Goal: Task Accomplishment & Management: Use online tool/utility

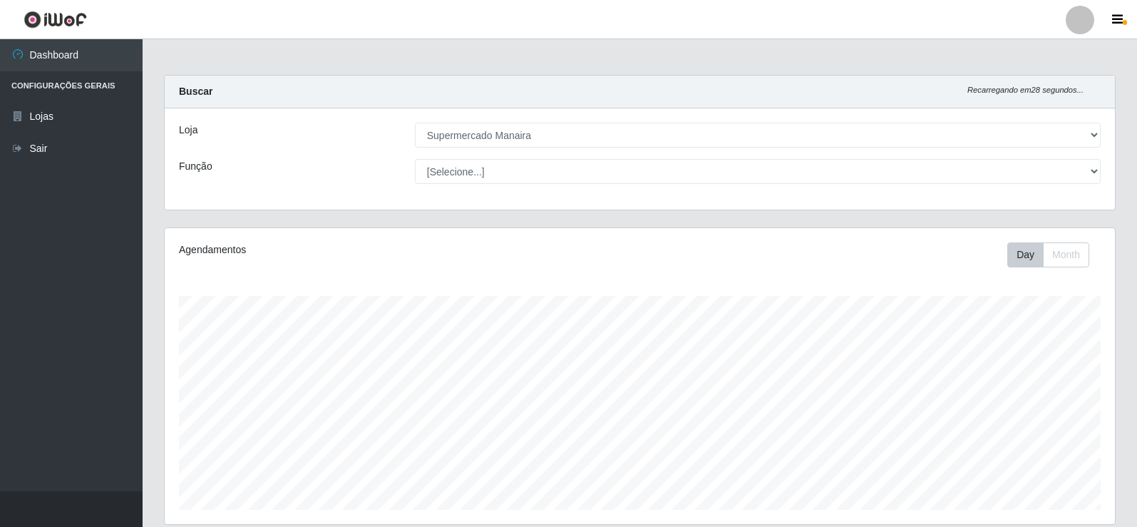
select select "443"
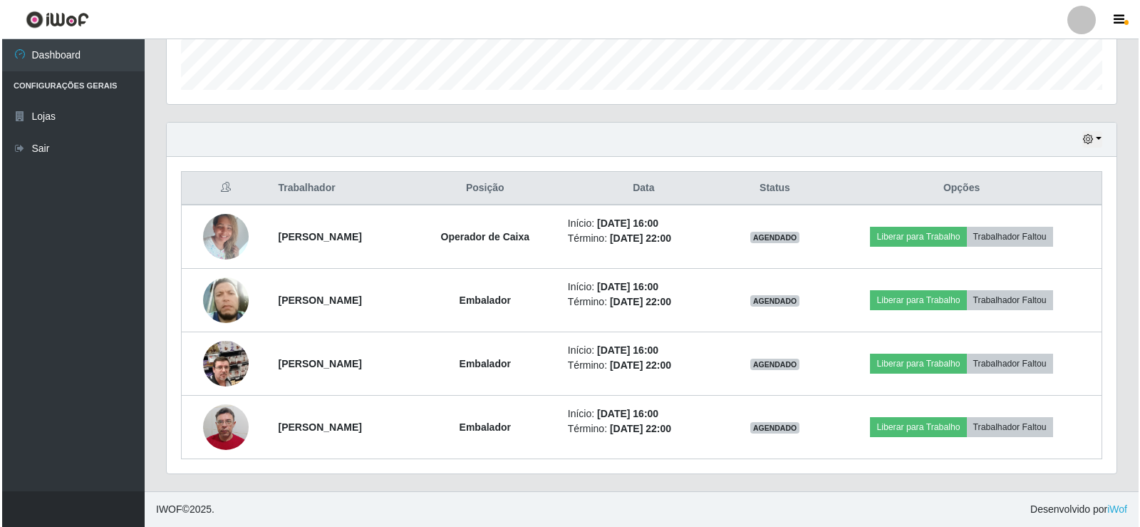
scroll to position [296, 950]
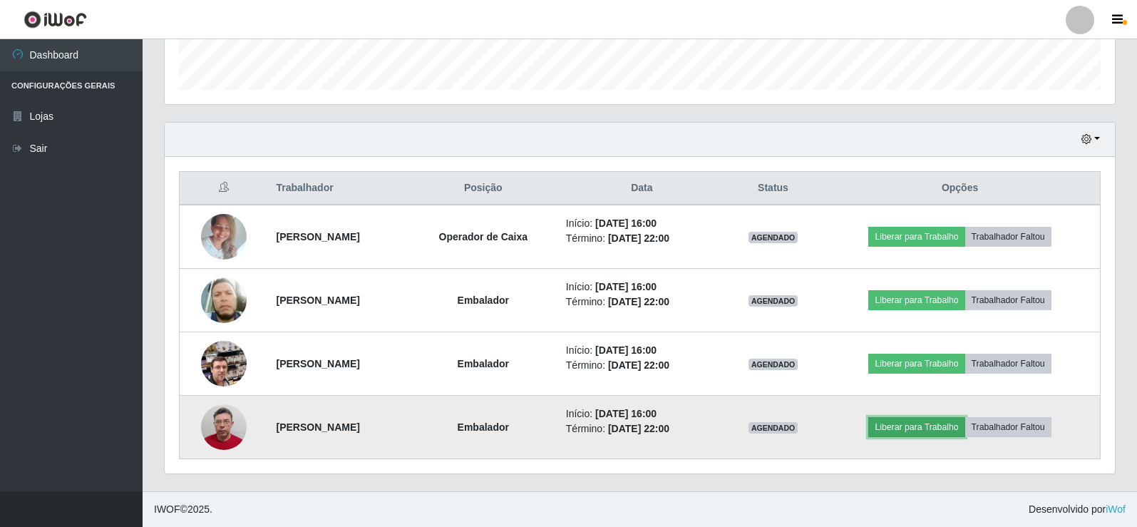
click at [932, 425] on button "Liberar para Trabalho" at bounding box center [916, 427] width 96 height 20
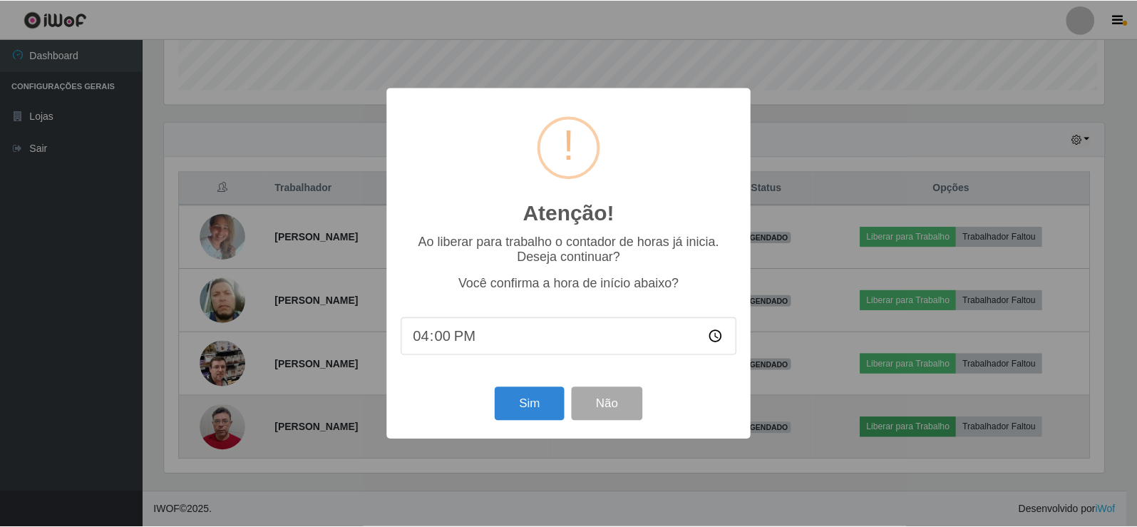
scroll to position [296, 943]
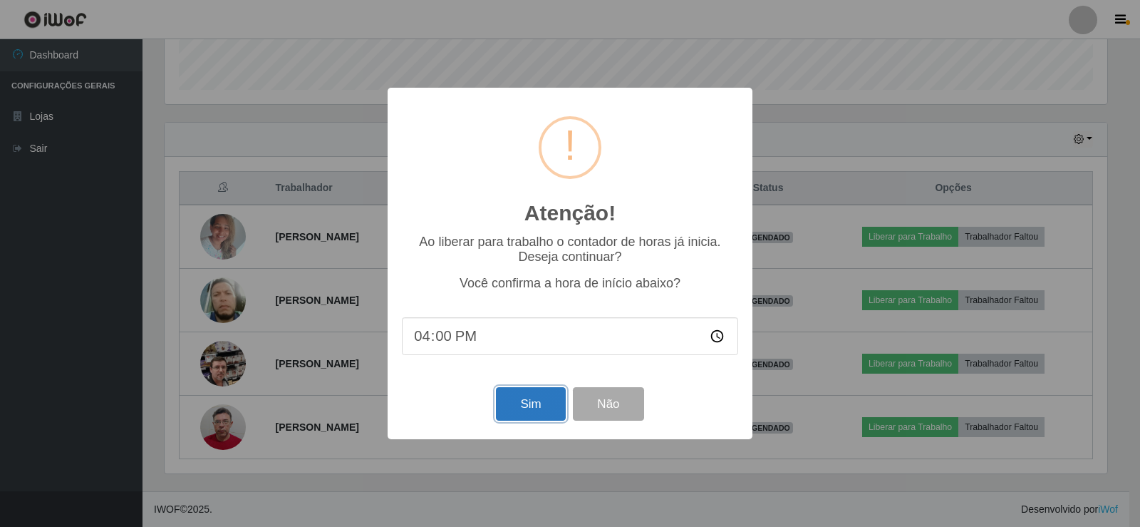
click at [530, 401] on button "Sim" at bounding box center [530, 403] width 69 height 33
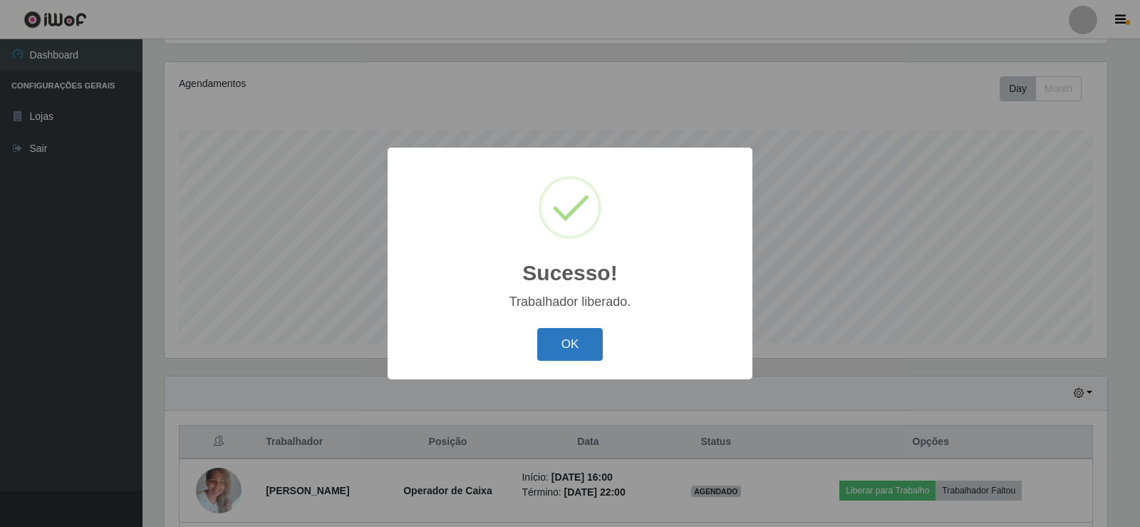
click at [569, 343] on button "OK" at bounding box center [570, 344] width 66 height 33
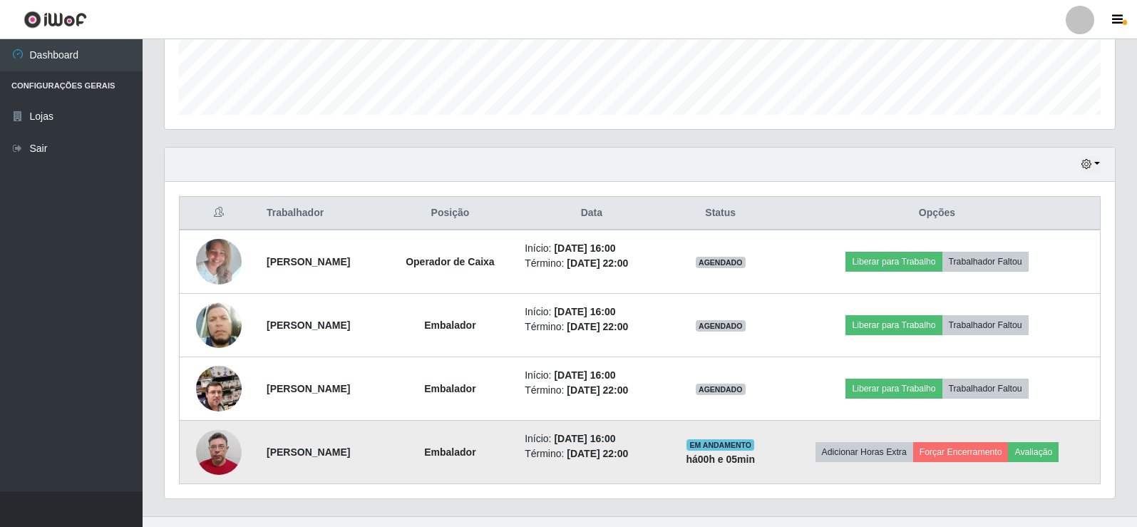
scroll to position [420, 0]
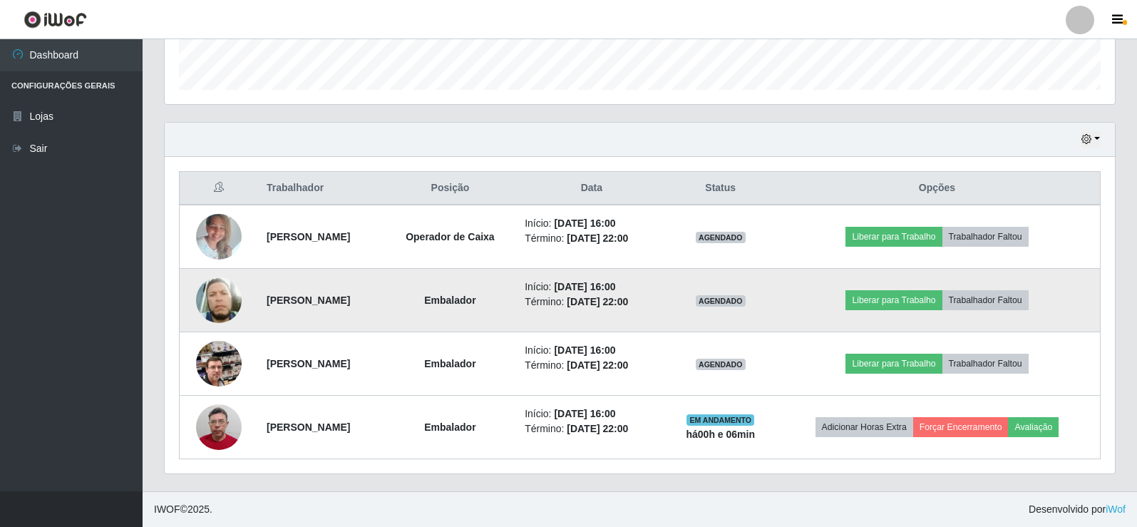
click at [209, 300] on img at bounding box center [219, 300] width 46 height 53
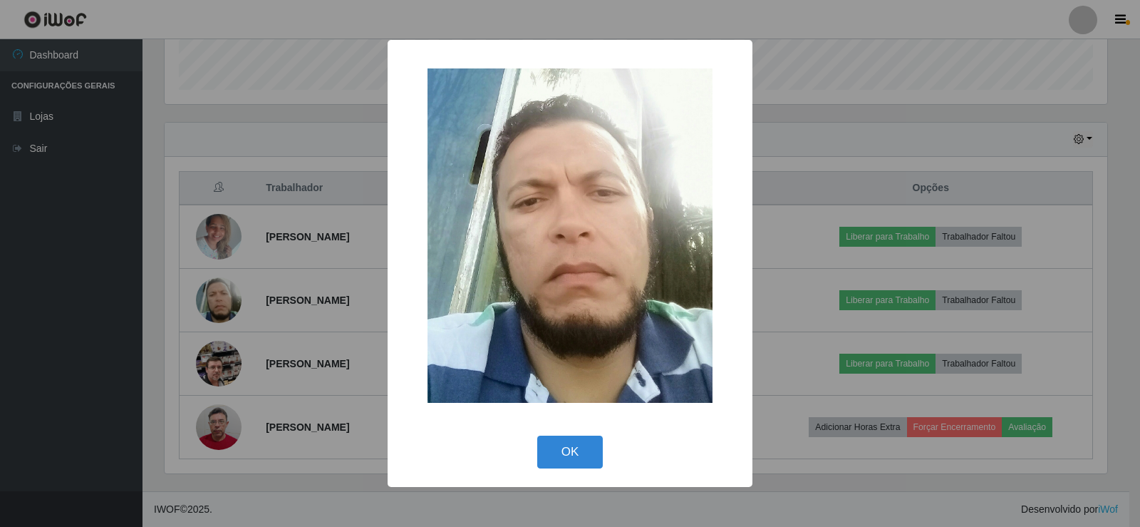
drag, startPoint x: 598, startPoint y: 452, endPoint x: 564, endPoint y: 416, distance: 48.9
click at [598, 450] on button "OK" at bounding box center [570, 451] width 66 height 33
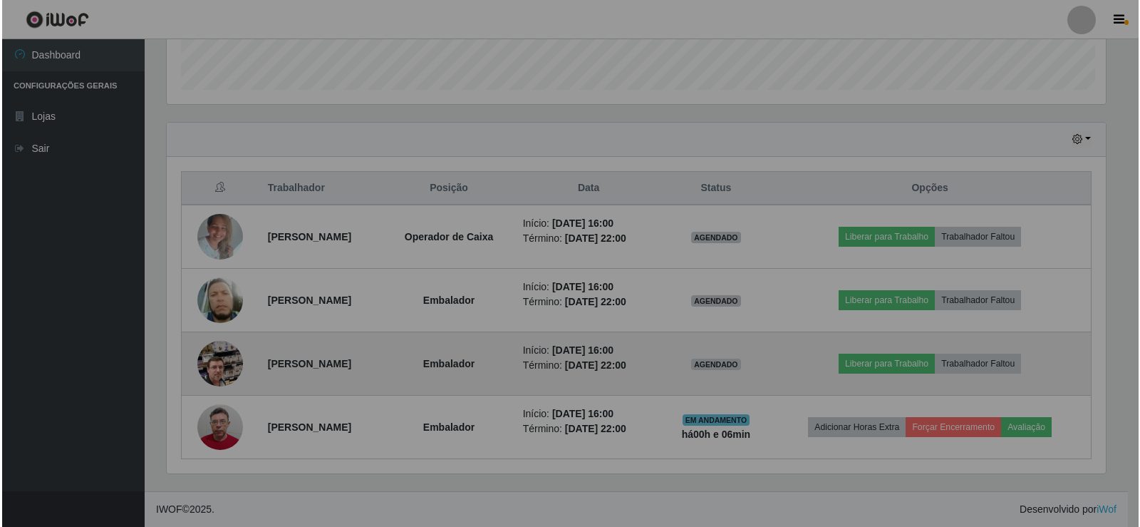
scroll to position [296, 950]
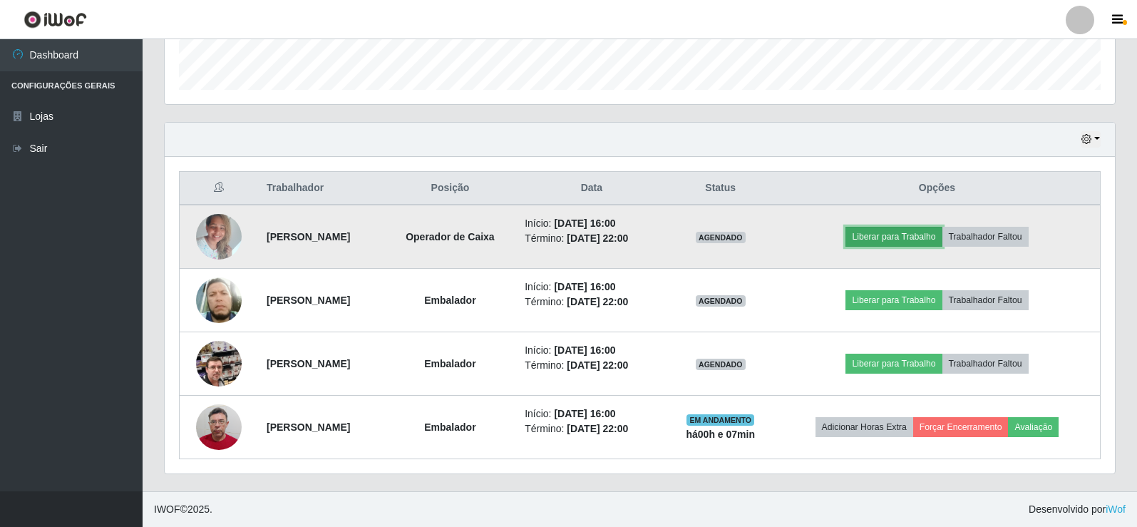
click at [928, 233] on button "Liberar para Trabalho" at bounding box center [893, 237] width 96 height 20
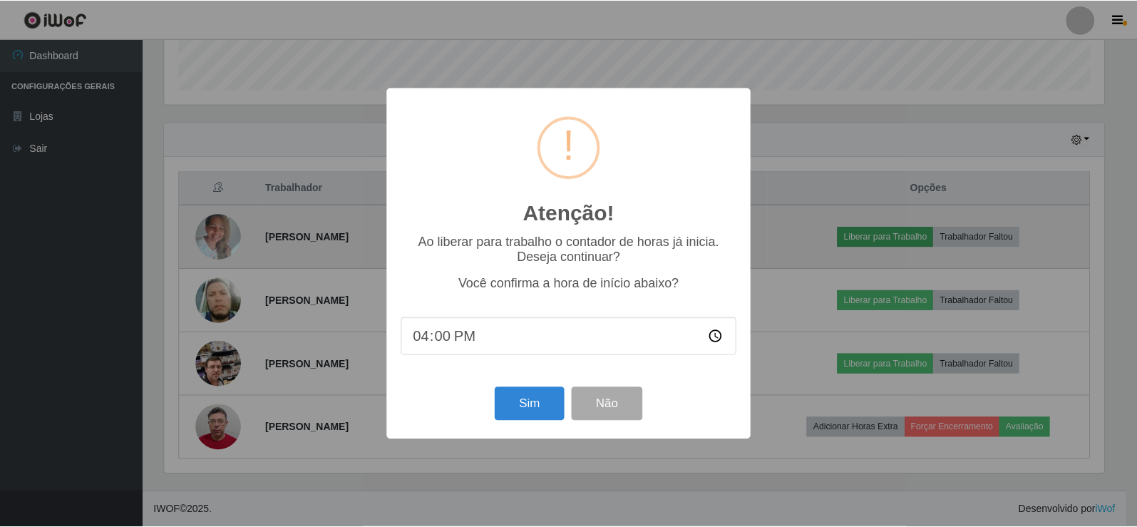
scroll to position [296, 943]
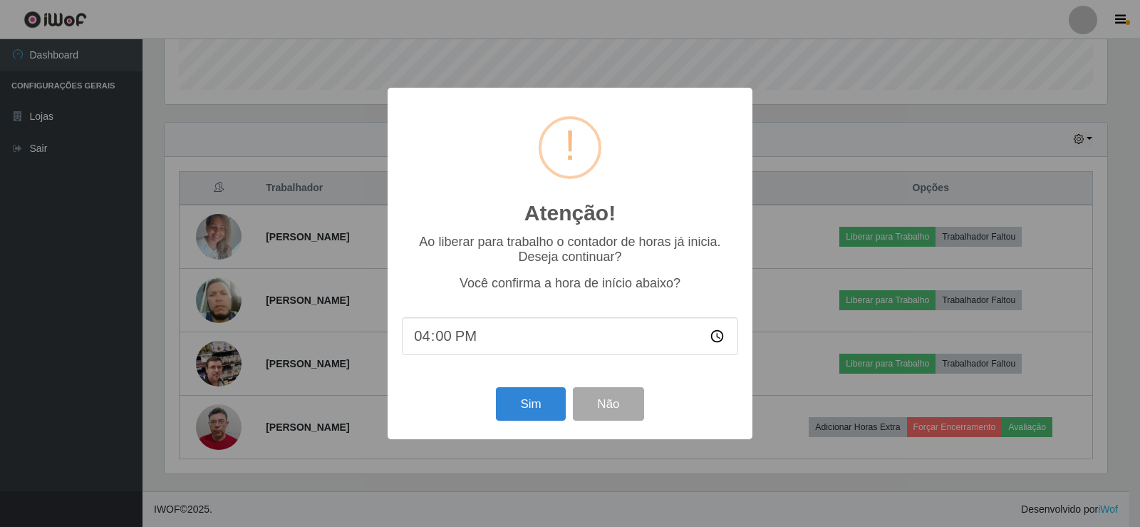
click at [445, 339] on input "16:00" at bounding box center [570, 336] width 336 height 38
type input "16:09"
click at [507, 406] on button "Sim" at bounding box center [530, 403] width 69 height 33
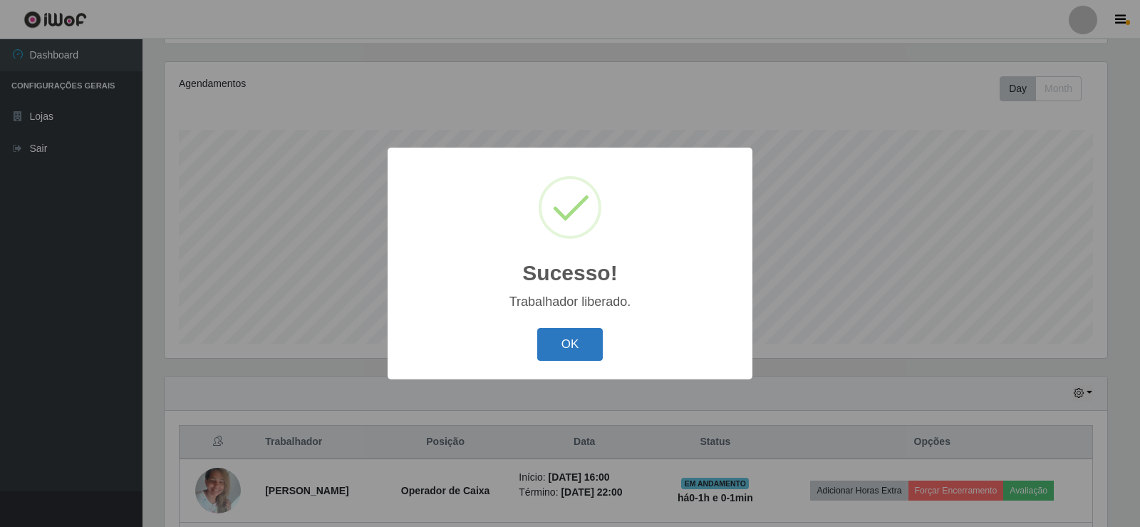
click at [574, 332] on button "OK" at bounding box center [570, 344] width 66 height 33
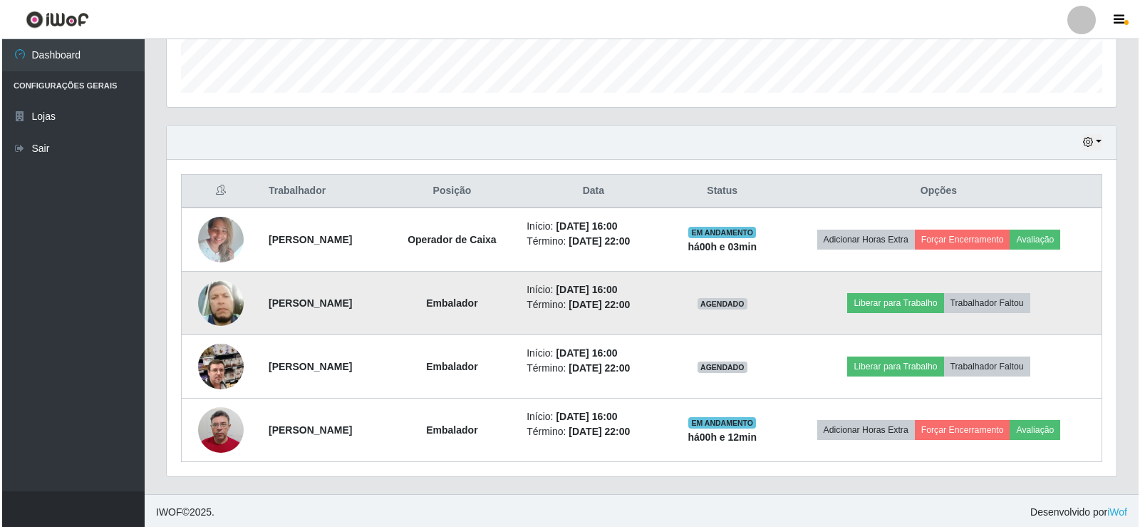
scroll to position [420, 0]
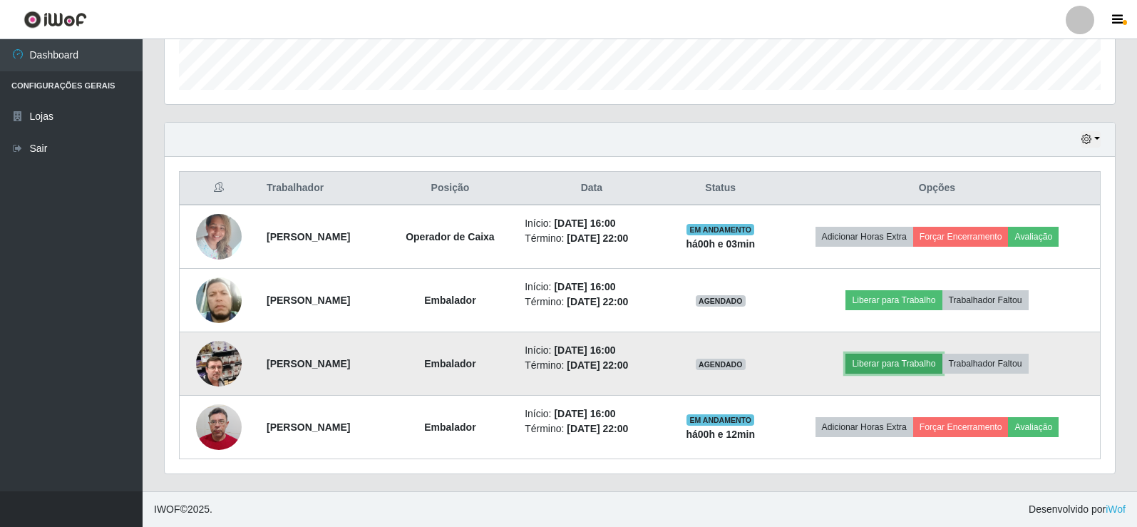
click at [916, 363] on button "Liberar para Trabalho" at bounding box center [893, 363] width 96 height 20
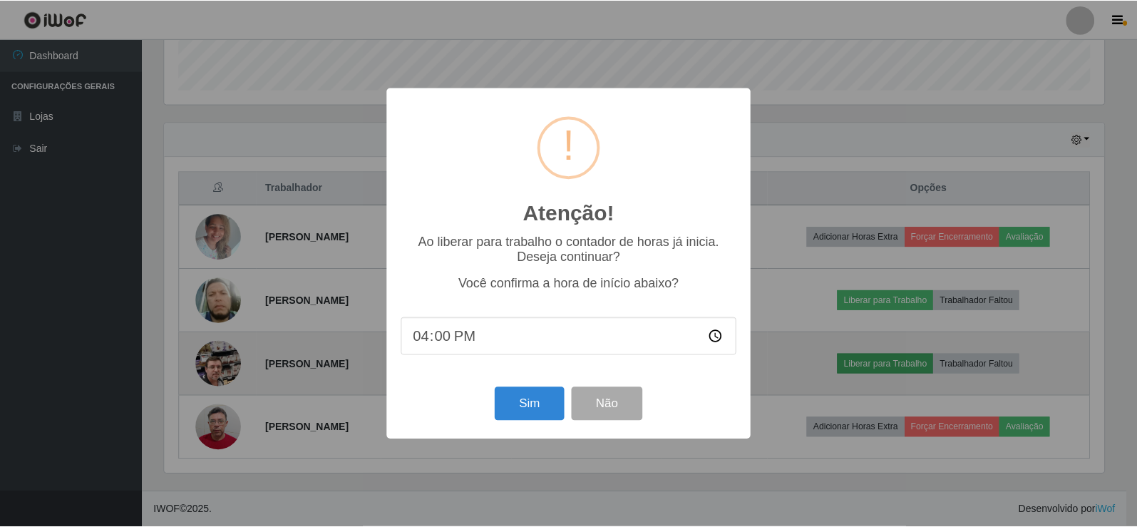
scroll to position [296, 943]
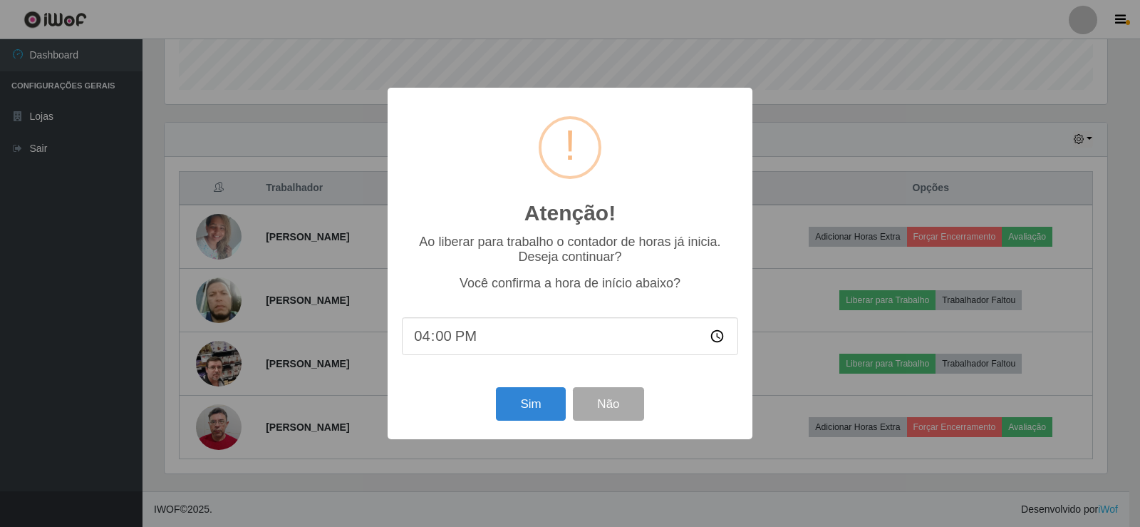
click at [441, 333] on input "16:00" at bounding box center [570, 336] width 336 height 38
type input "16:14"
click at [511, 412] on button "Sim" at bounding box center [530, 403] width 69 height 33
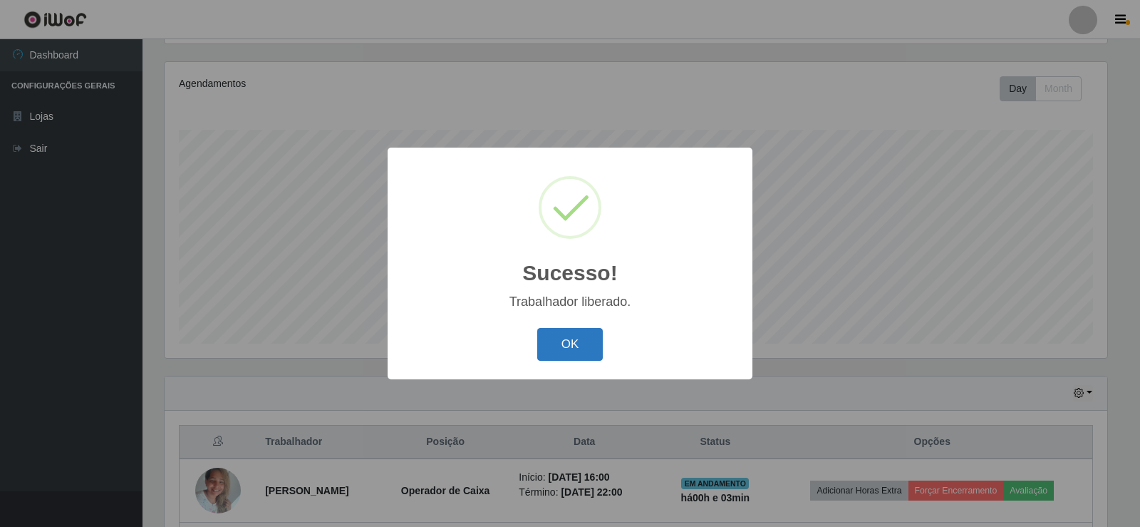
click at [550, 341] on button "OK" at bounding box center [570, 344] width 66 height 33
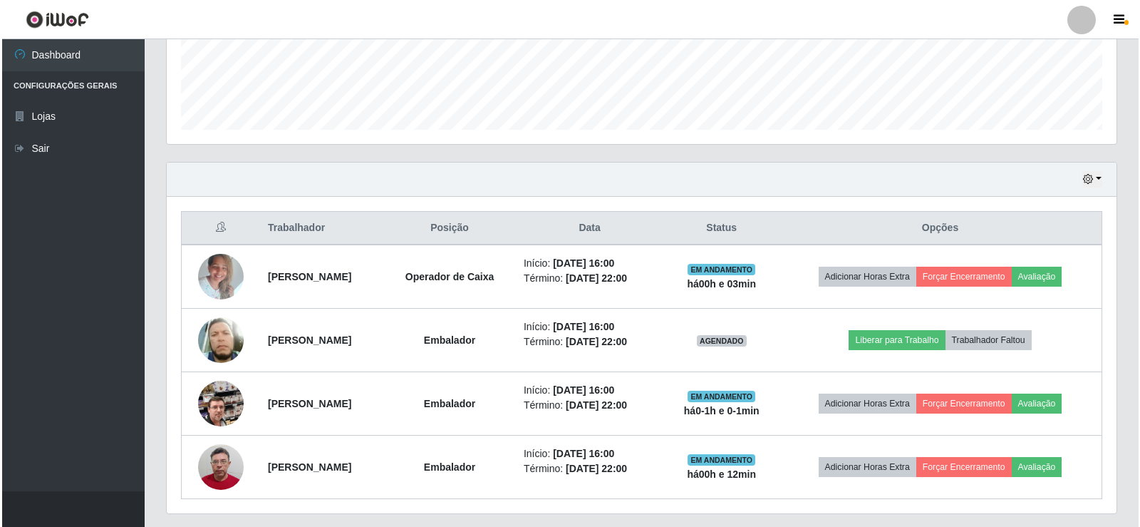
scroll to position [420, 0]
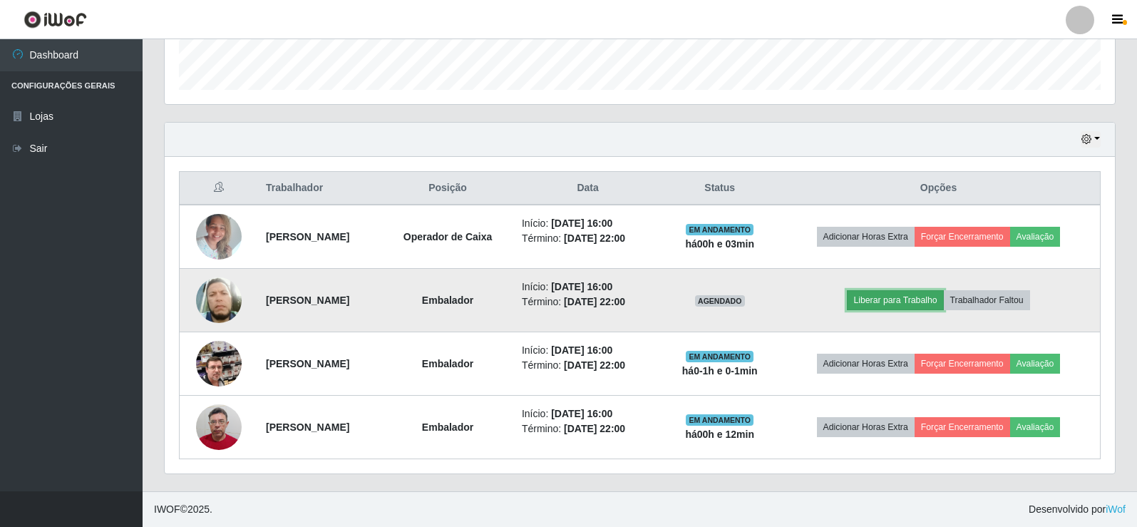
click at [898, 298] on button "Liberar para Trabalho" at bounding box center [895, 300] width 96 height 20
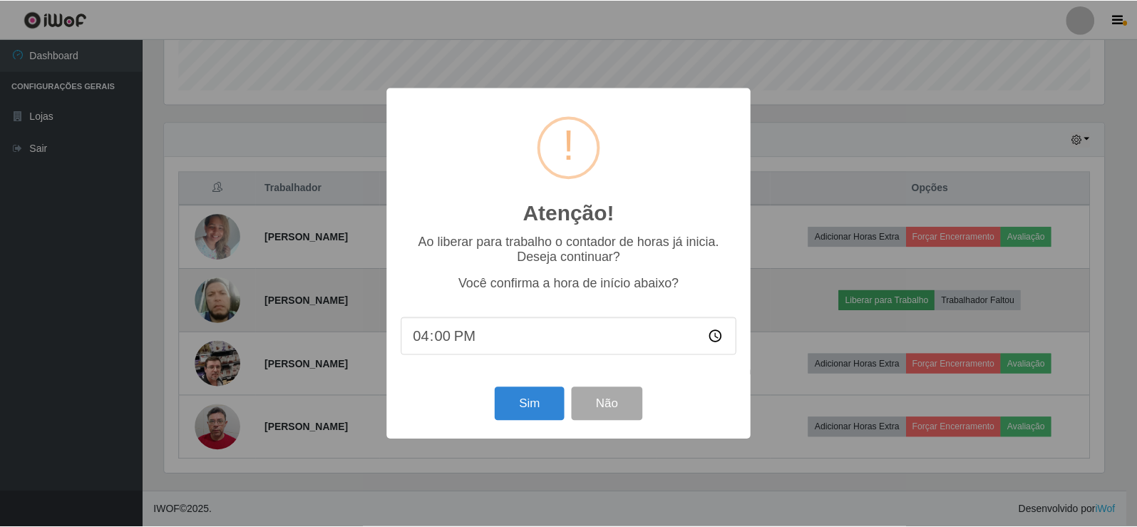
scroll to position [296, 943]
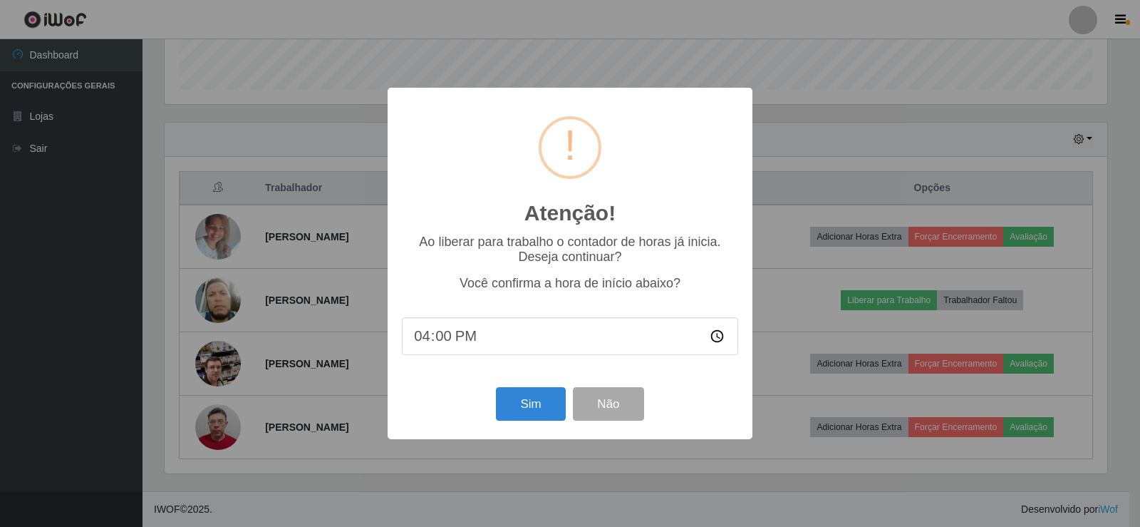
click at [445, 342] on input "16:00" at bounding box center [570, 336] width 336 height 38
type input "16:14"
click at [513, 414] on button "Sim" at bounding box center [530, 403] width 69 height 33
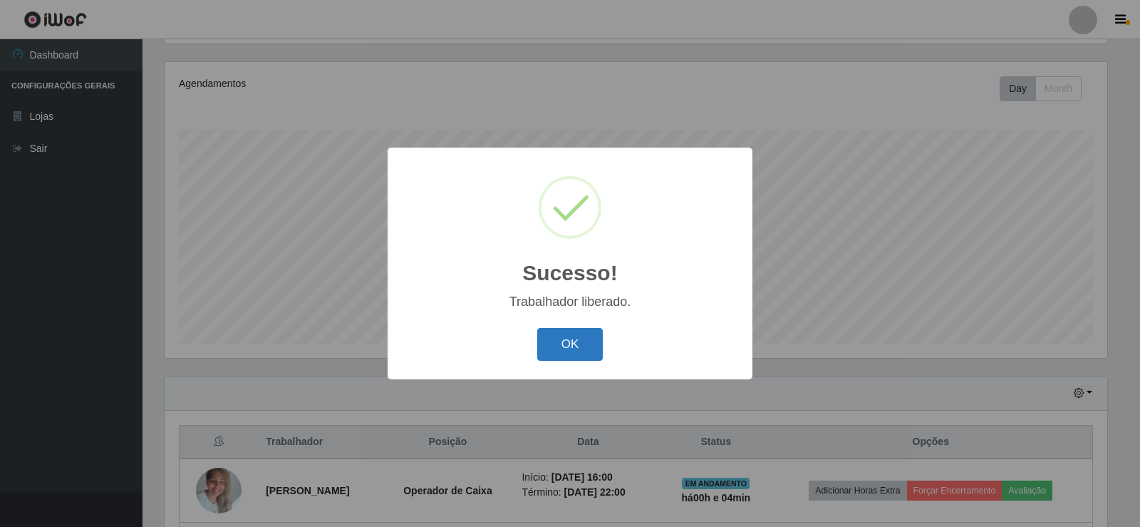
click at [582, 343] on button "OK" at bounding box center [570, 344] width 66 height 33
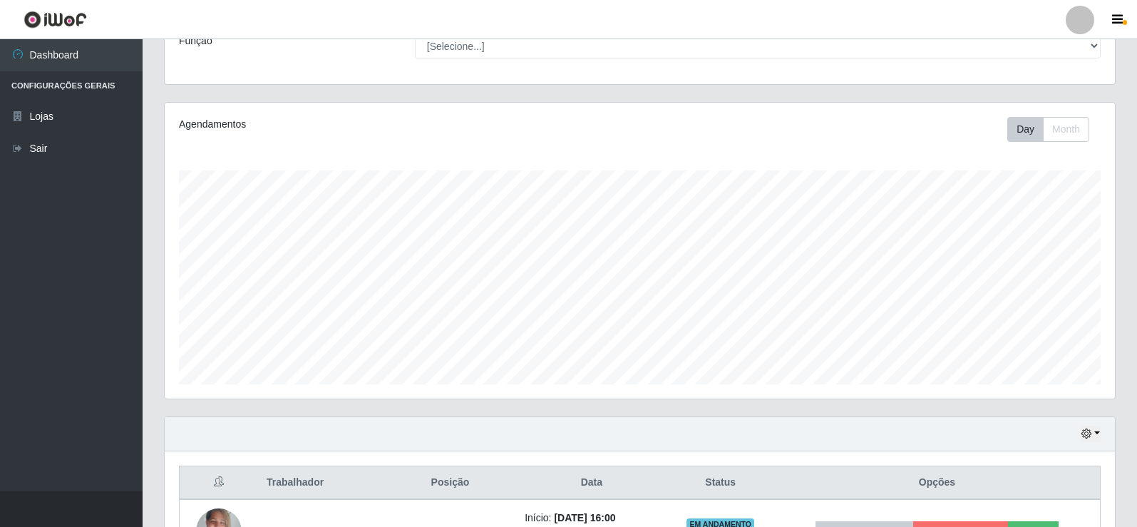
scroll to position [0, 0]
